Goal: Task Accomplishment & Management: Manage account settings

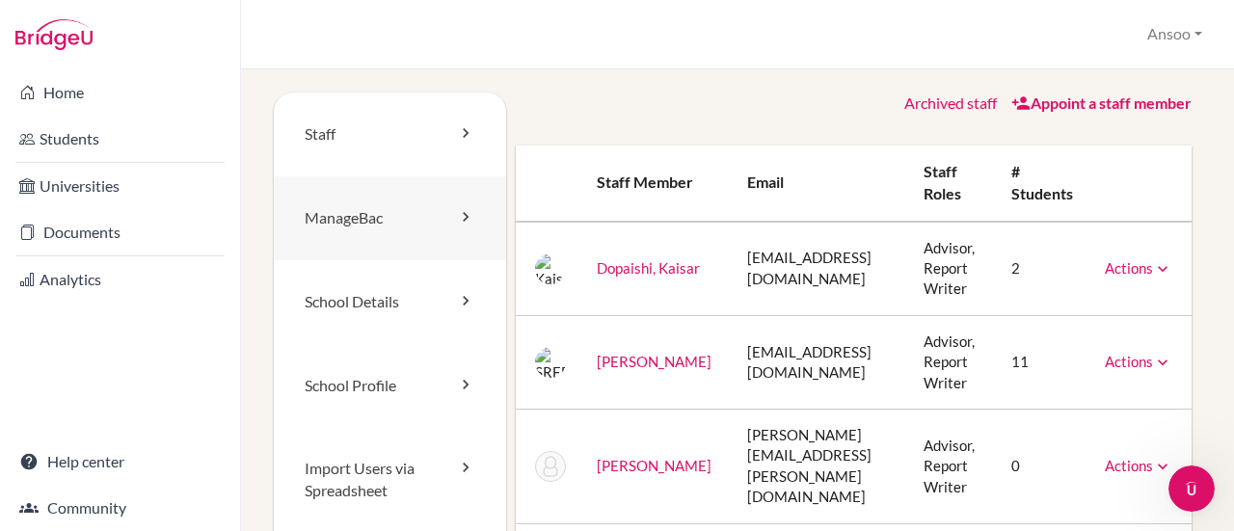
click at [399, 220] on link "ManageBac" at bounding box center [390, 218] width 232 height 84
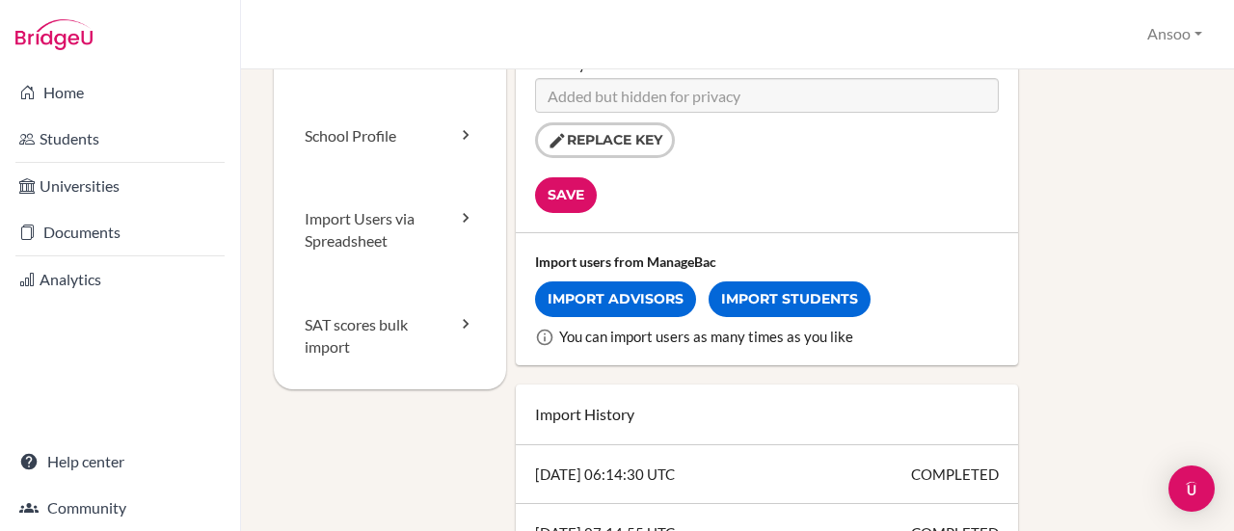
scroll to position [261, 0]
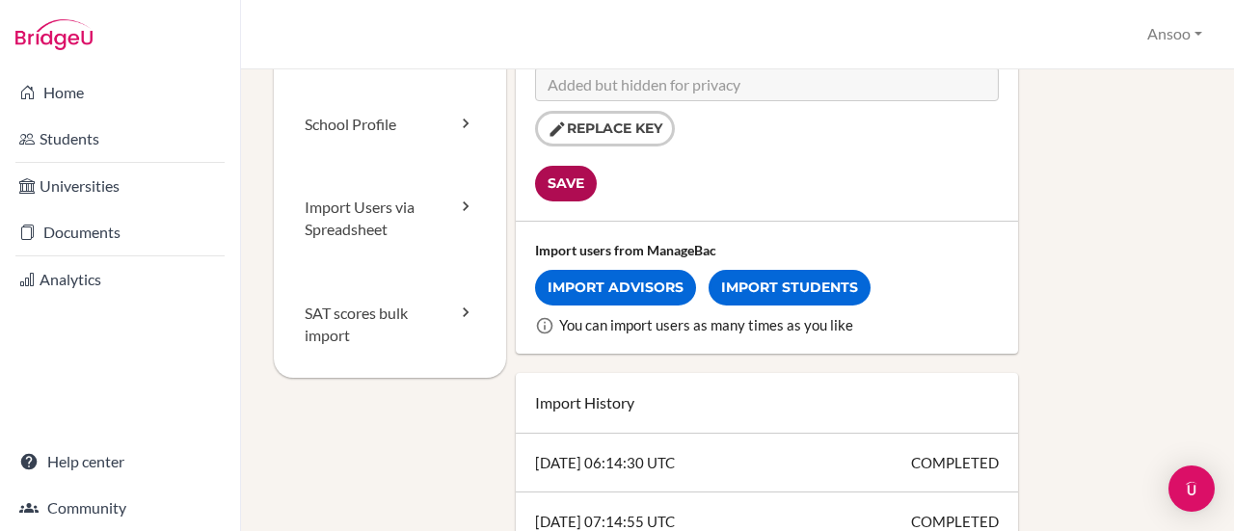
click at [564, 183] on input "Save" at bounding box center [566, 184] width 62 height 36
